Goal: Communication & Community: Ask a question

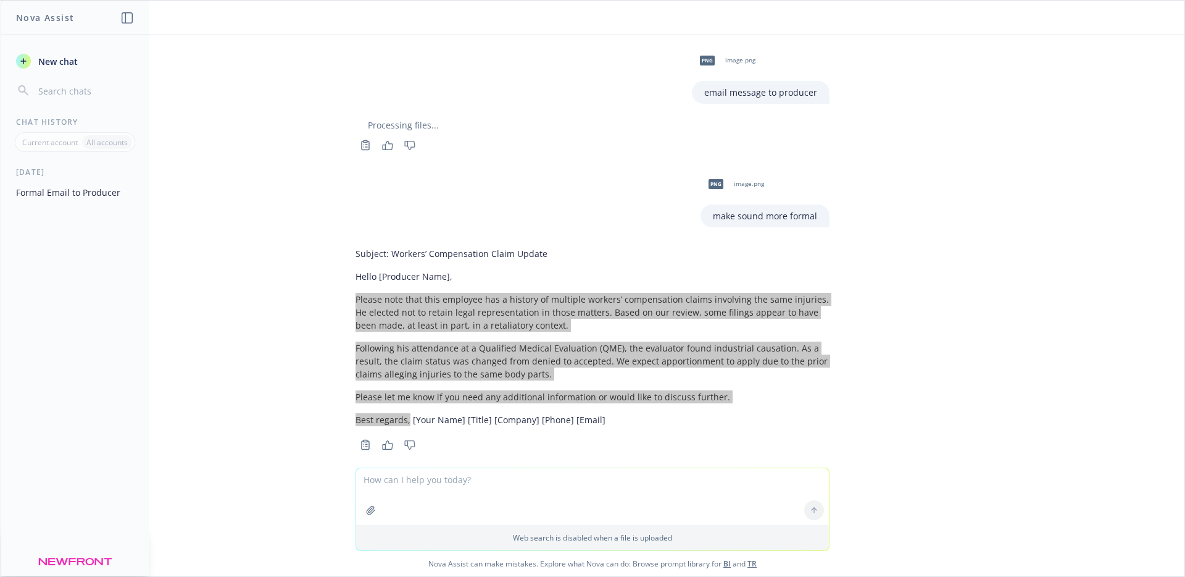
scroll to position [15, 0]
